Goal: Check status: Check status

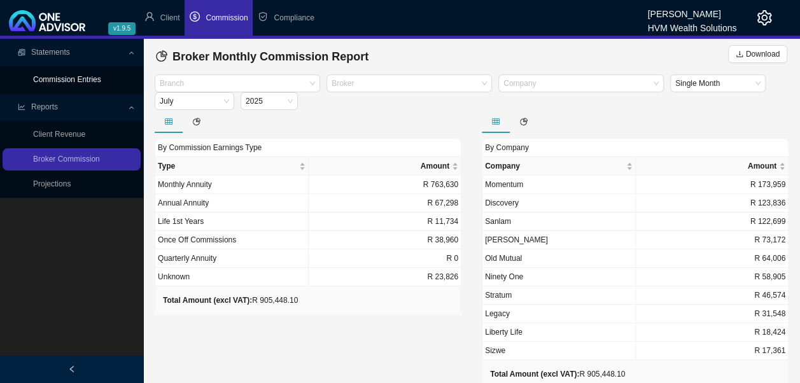
click at [80, 80] on link "Commission Entries" at bounding box center [67, 79] width 68 height 9
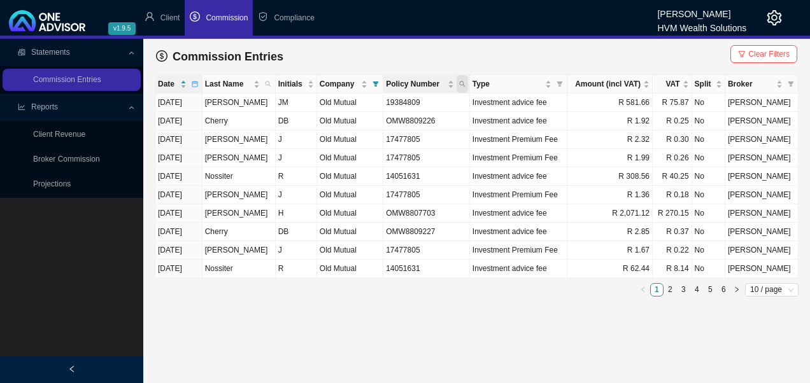
click at [465, 86] on icon "search" at bounding box center [462, 84] width 6 height 6
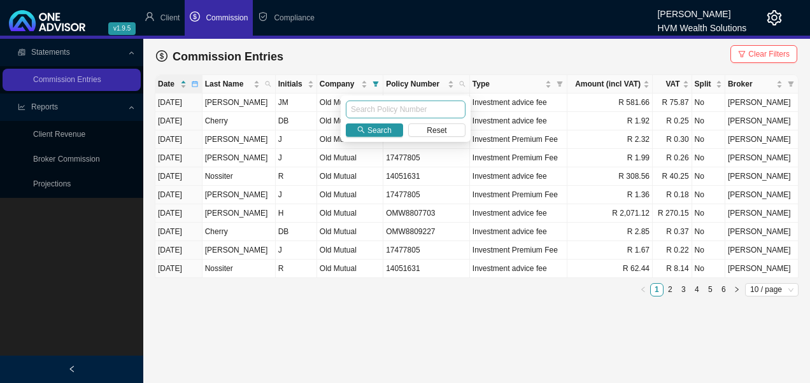
click at [410, 108] on input "text" at bounding box center [406, 110] width 120 height 18
click at [376, 106] on input "text" at bounding box center [406, 110] width 120 height 18
click at [381, 127] on span "Search" at bounding box center [379, 130] width 24 height 13
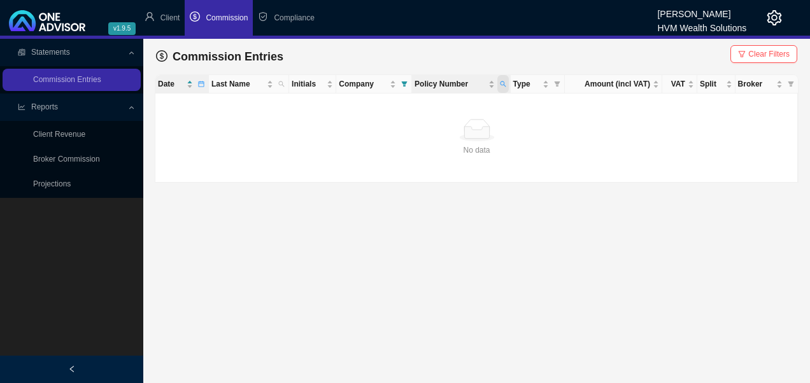
click at [505, 81] on icon "search" at bounding box center [503, 84] width 6 height 6
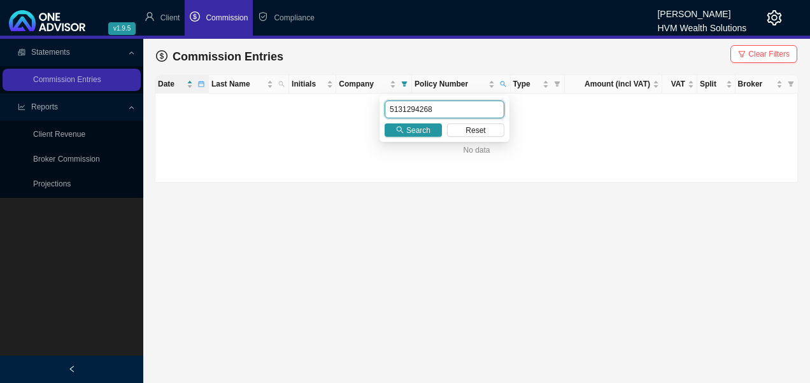
click at [447, 111] on input "5131294268" at bounding box center [444, 110] width 120 height 18
click at [425, 129] on span "Search" at bounding box center [418, 130] width 24 height 13
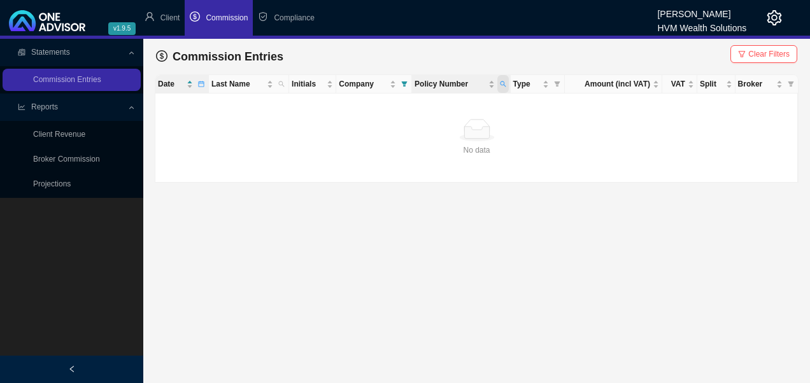
click at [508, 83] on span "Policy Number" at bounding box center [502, 84] width 11 height 18
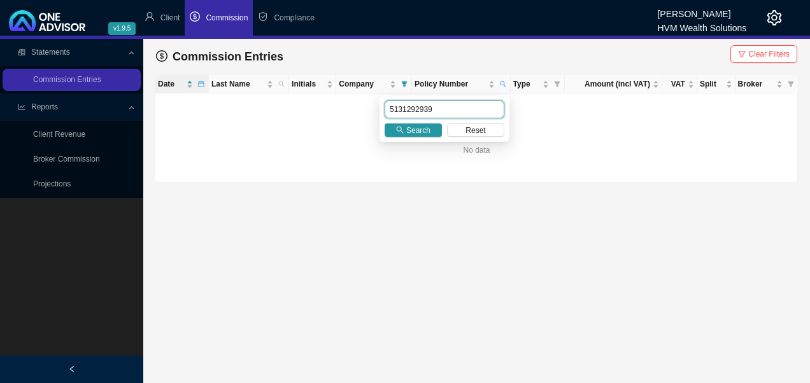
click at [438, 108] on input "5131292939" at bounding box center [444, 110] width 120 height 18
type input "5131292989"
click at [424, 128] on span "Search" at bounding box center [418, 130] width 24 height 13
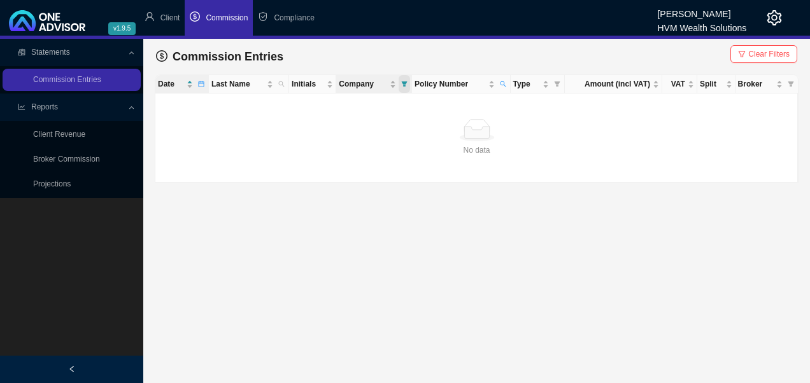
click at [409, 84] on span "Company" at bounding box center [403, 84] width 11 height 18
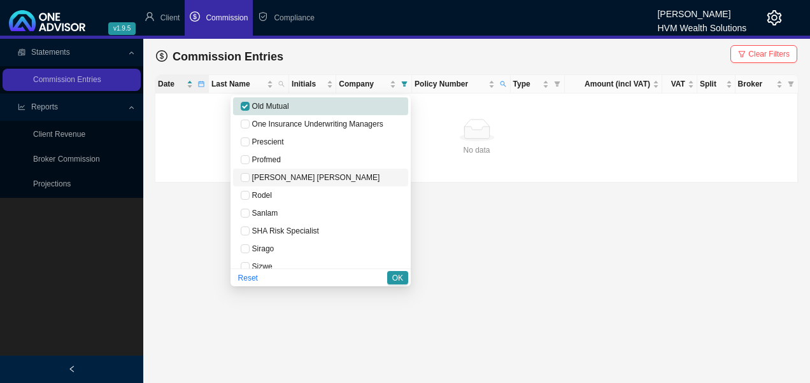
scroll to position [593, 0]
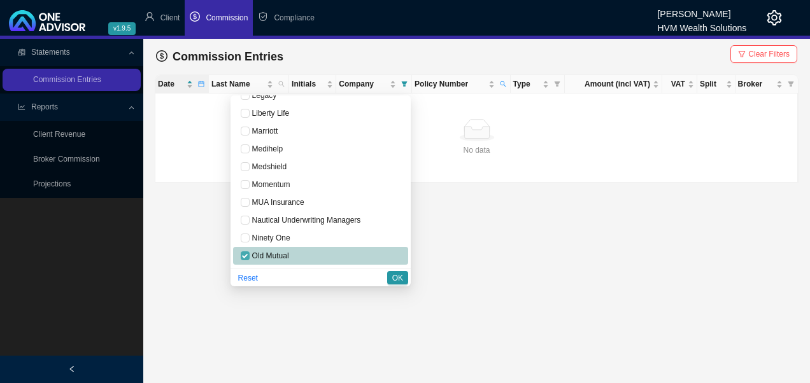
click at [242, 190] on ul "Admin House [PERSON_NAME] [PERSON_NAME] Ambledown Bidvest Life (FMI) Bonitas Br…" at bounding box center [320, 181] width 180 height 173
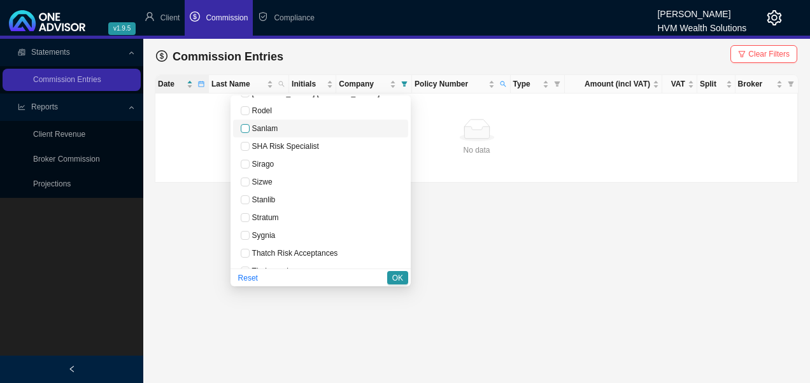
scroll to position [678, 0]
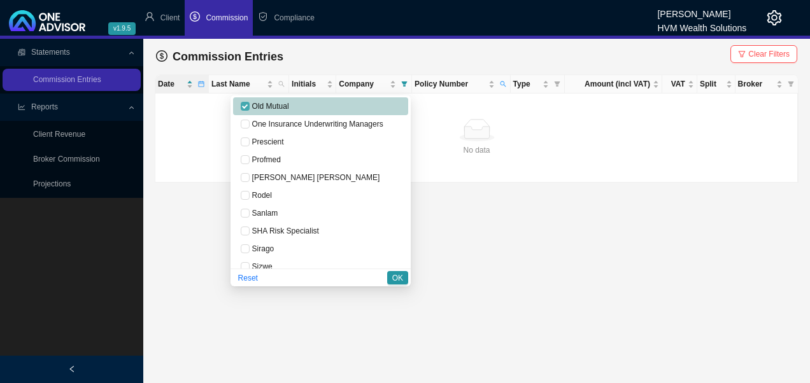
click at [243, 108] on input "checkbox" at bounding box center [245, 106] width 9 height 9
checkbox input "false"
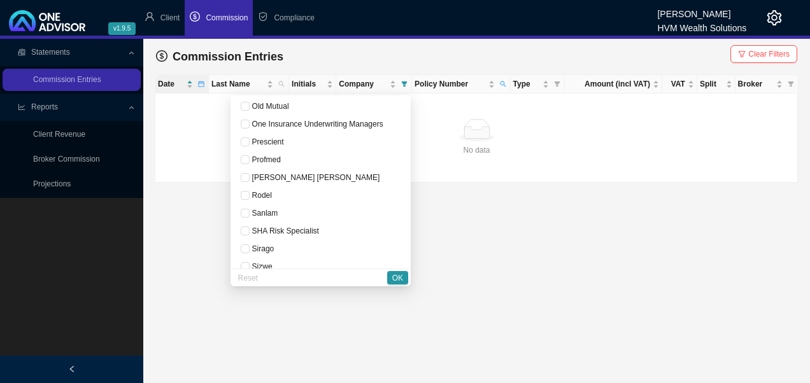
click at [773, 53] on span "Clear Filters" at bounding box center [768, 54] width 41 height 13
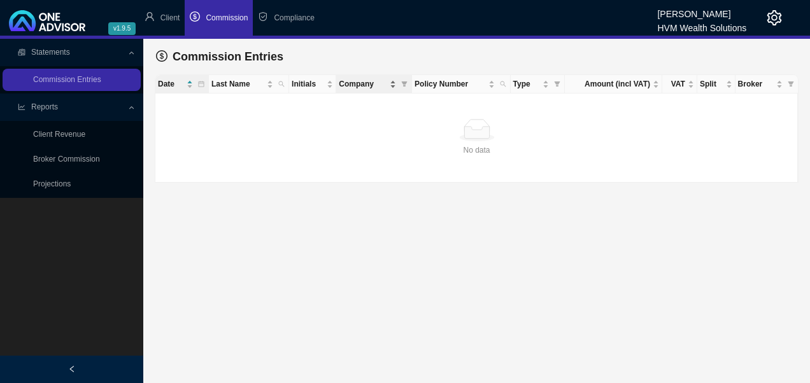
click at [372, 81] on span "Company" at bounding box center [363, 84] width 48 height 13
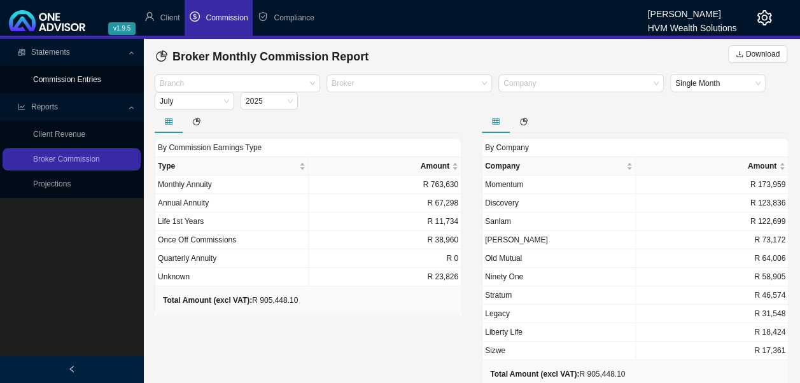
click at [77, 79] on link "Commission Entries" at bounding box center [67, 79] width 68 height 9
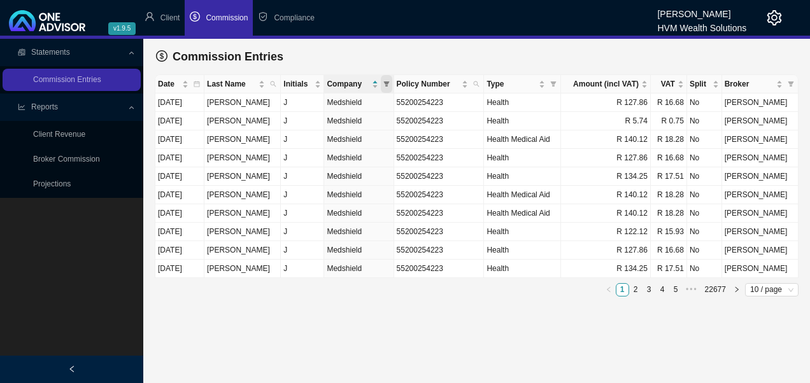
click at [386, 83] on icon "filter" at bounding box center [386, 83] width 6 height 5
click at [369, 46] on div "Commission Entries" at bounding box center [476, 56] width 641 height 25
click at [474, 81] on icon "search" at bounding box center [477, 84] width 6 height 6
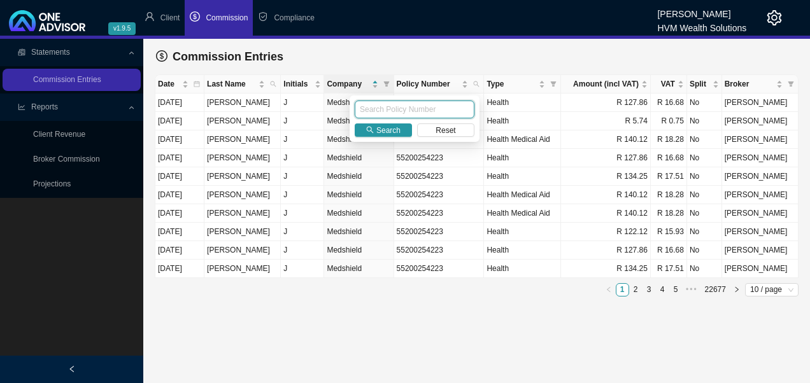
click at [426, 103] on input "text" at bounding box center [415, 110] width 120 height 18
click at [396, 125] on span "Search" at bounding box center [388, 130] width 24 height 13
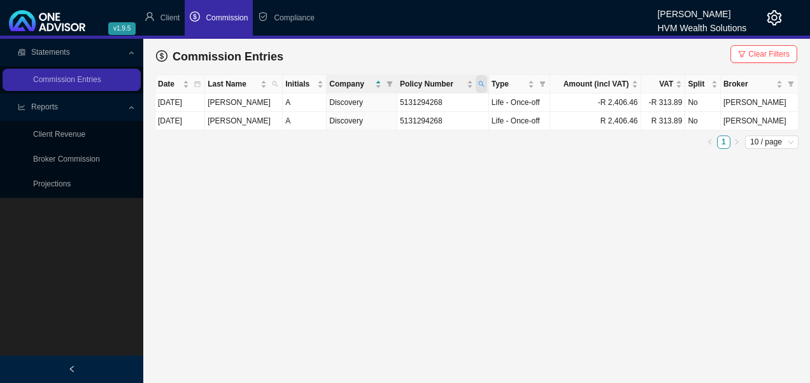
click at [484, 82] on icon "search" at bounding box center [481, 84] width 6 height 6
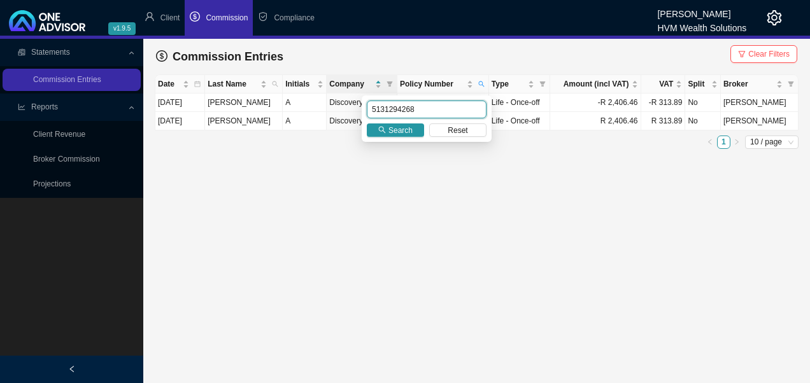
click at [440, 111] on input "5131294268" at bounding box center [427, 110] width 120 height 18
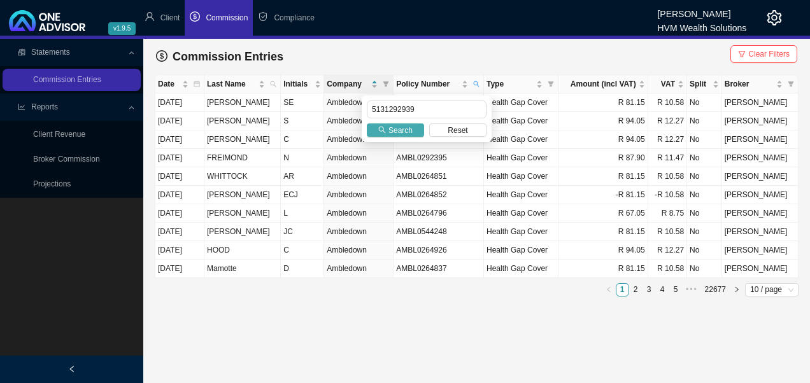
click at [404, 132] on span "Search" at bounding box center [400, 130] width 24 height 13
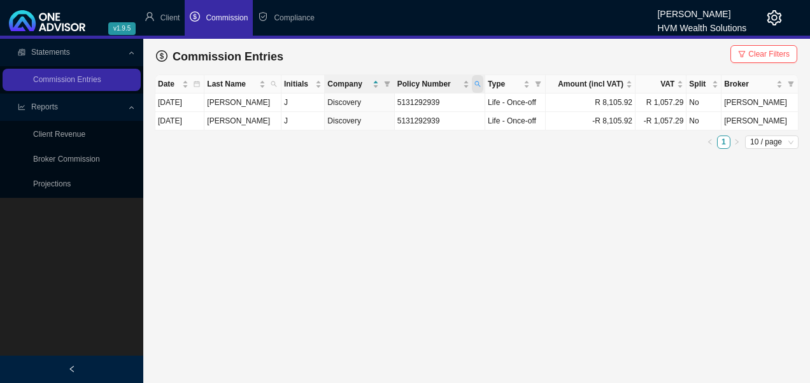
click at [483, 83] on span "Policy Number" at bounding box center [477, 84] width 11 height 18
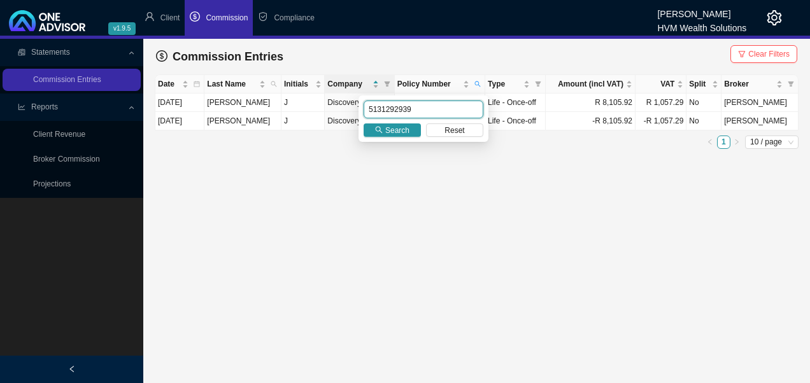
click at [426, 107] on input "5131292939" at bounding box center [423, 110] width 120 height 18
type input "5131292989"
click at [396, 125] on span "Search" at bounding box center [397, 130] width 24 height 13
